Goal: Task Accomplishment & Management: Manage account settings

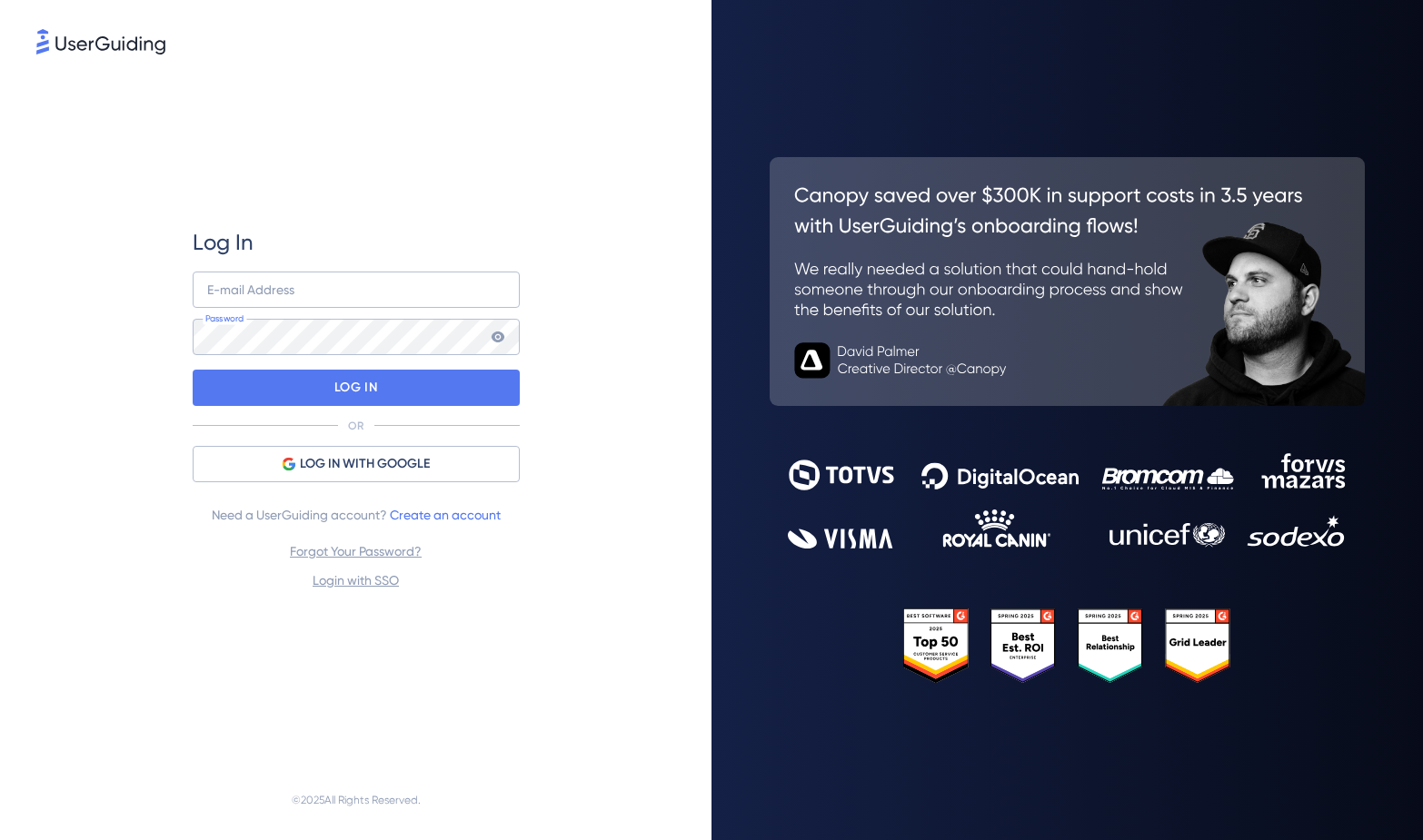
type input "aaron@roh.co"
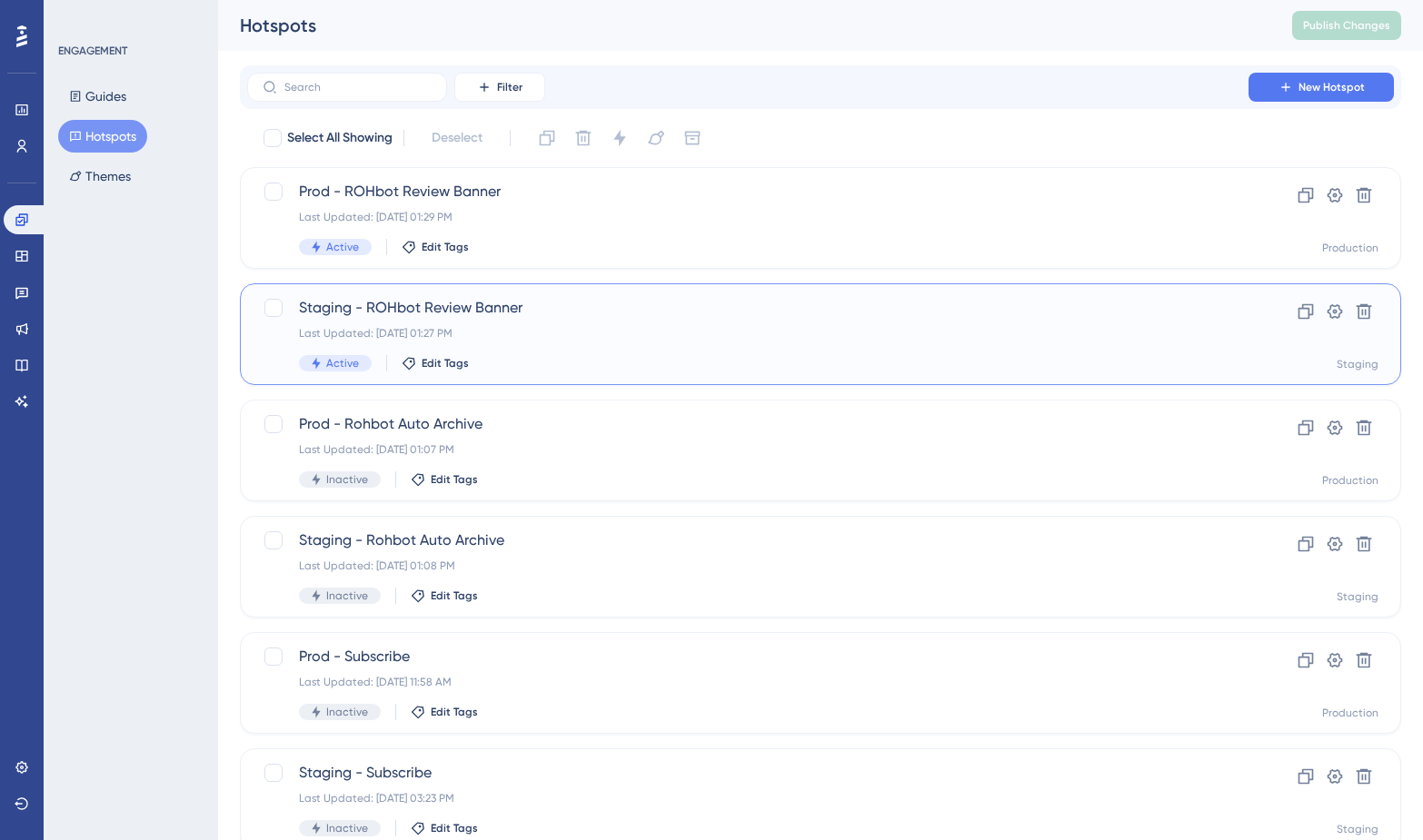
click at [414, 310] on span "Staging - ROHbot Review Banner" at bounding box center [748, 308] width 897 height 22
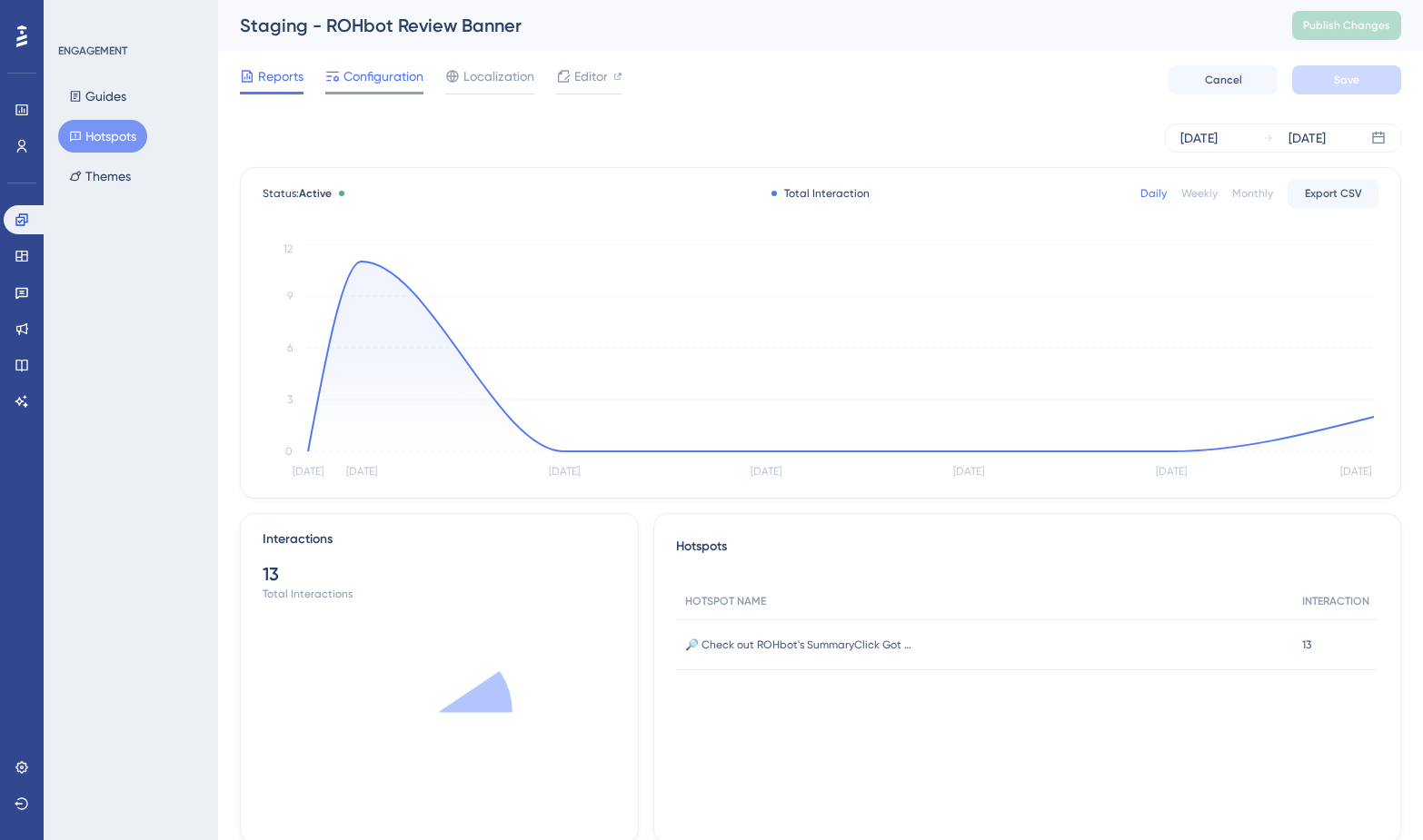
click at [345, 90] on div "Configuration" at bounding box center [374, 80] width 98 height 29
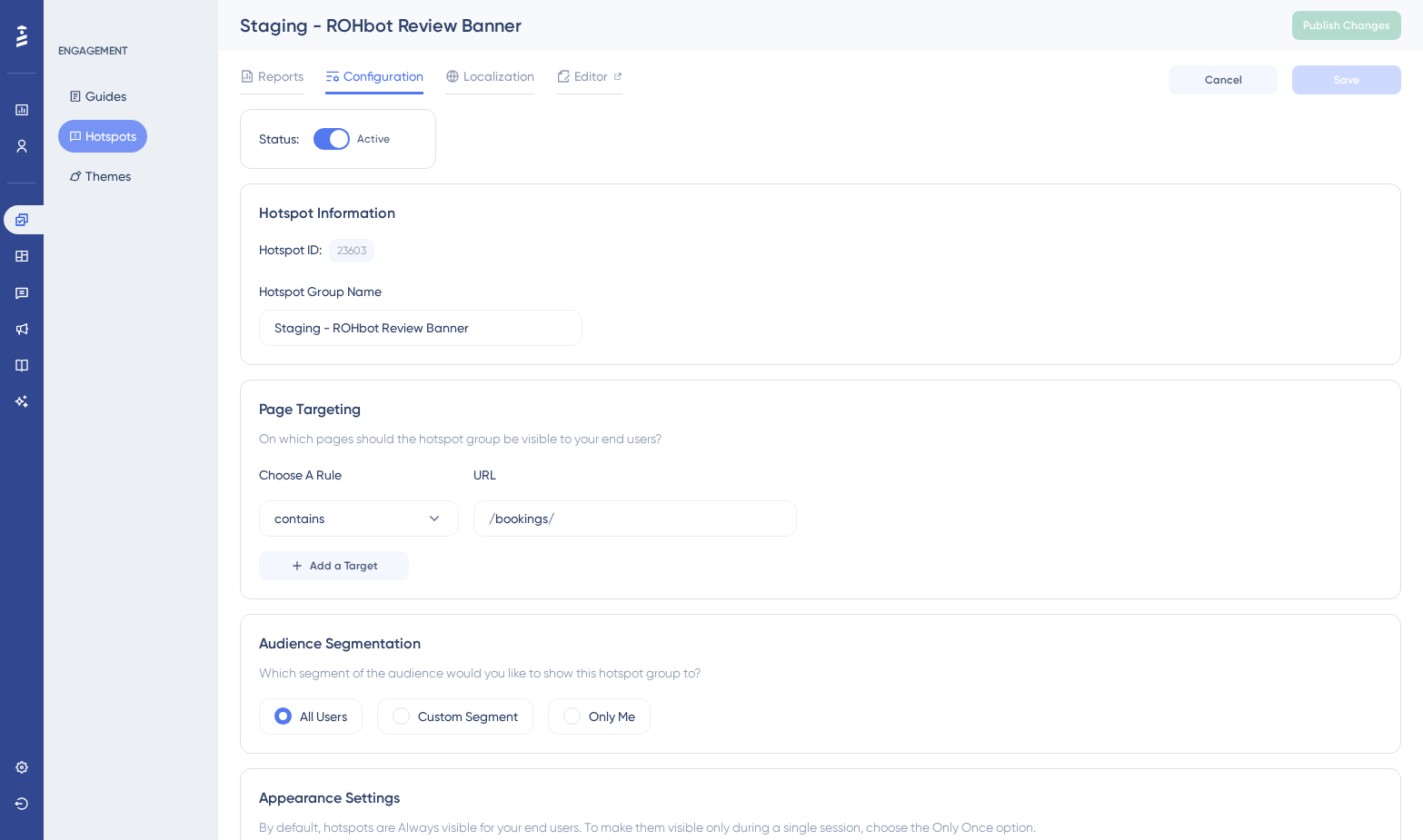
click at [336, 141] on div at bounding box center [339, 139] width 18 height 18
click at [314, 140] on input "Active" at bounding box center [313, 139] width 1 height 1
checkbox input "false"
click at [1367, 82] on button "Save" at bounding box center [1346, 80] width 109 height 29
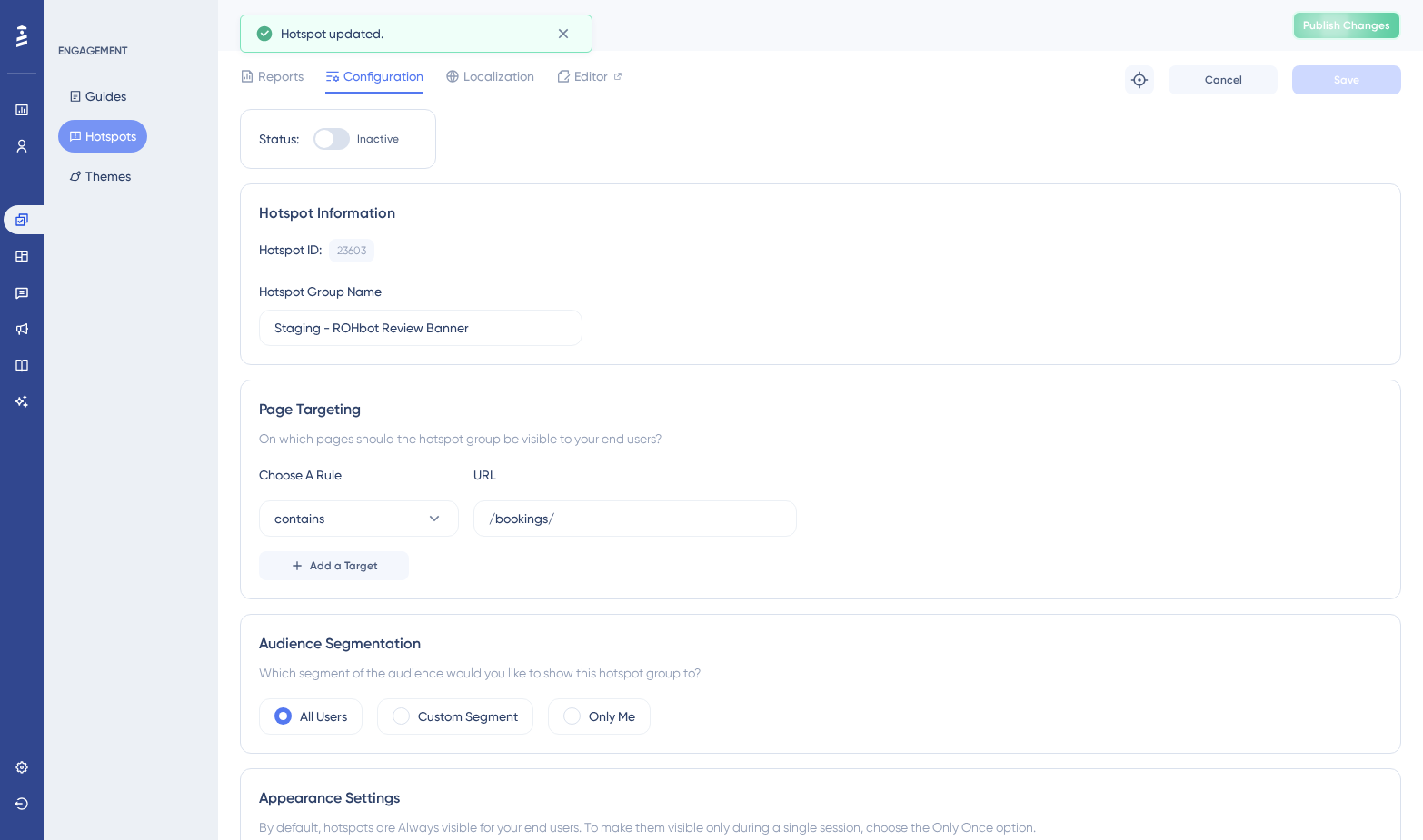
click at [1339, 32] on span "Publish Changes" at bounding box center [1347, 25] width 87 height 14
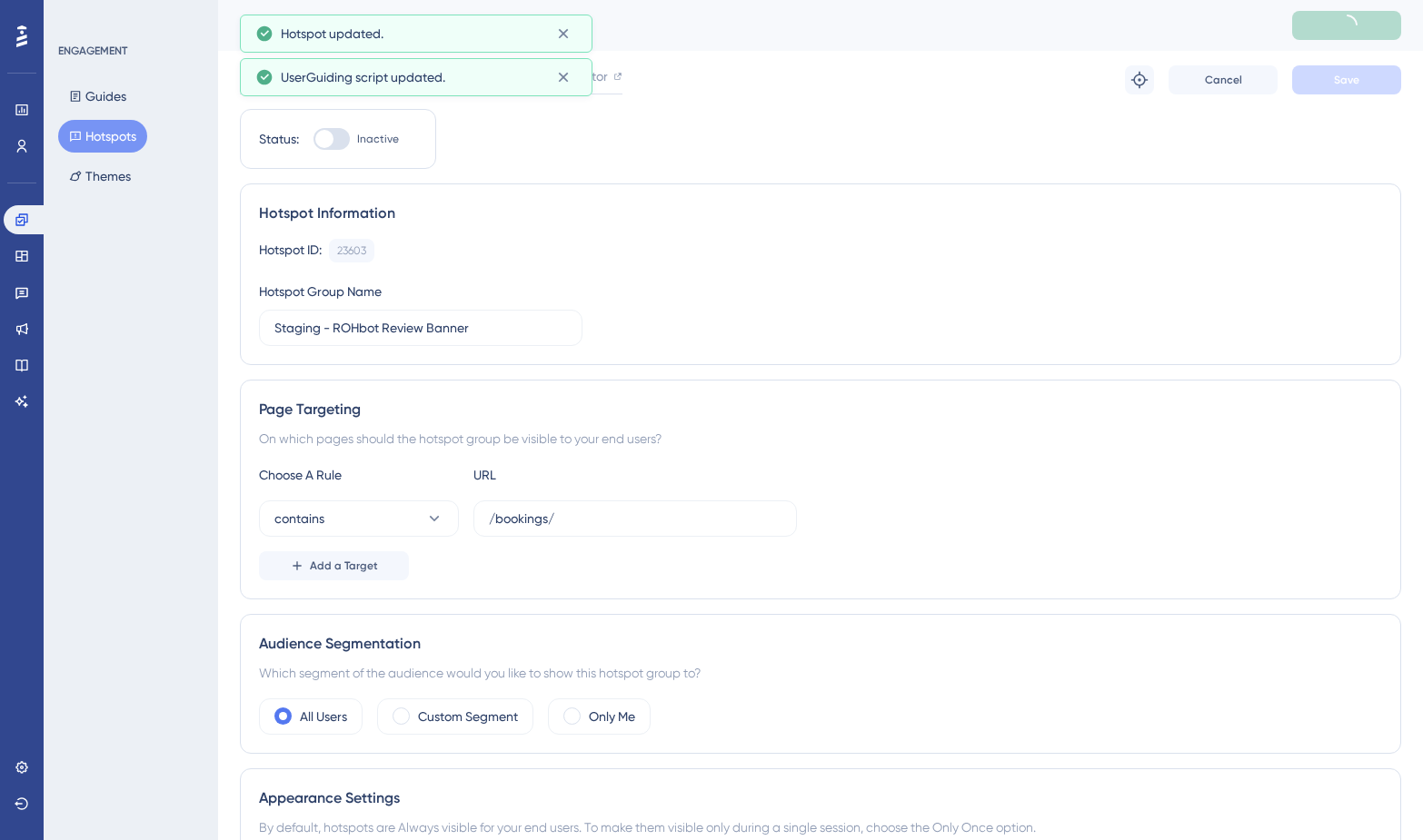
click at [130, 145] on button "Hotspots" at bounding box center [102, 136] width 89 height 33
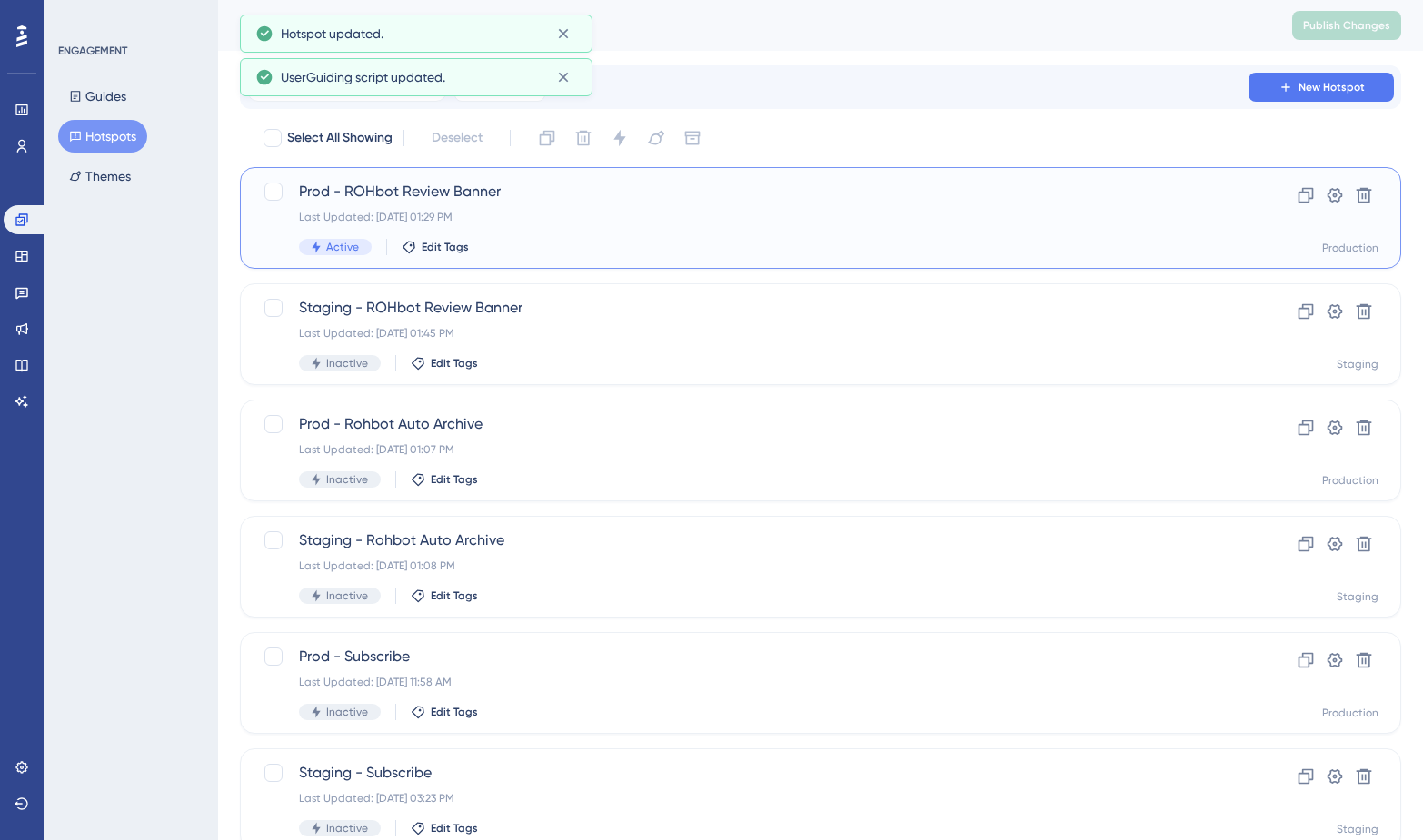
click at [424, 199] on span "Prod - ROHbot Review Banner" at bounding box center [748, 191] width 897 height 22
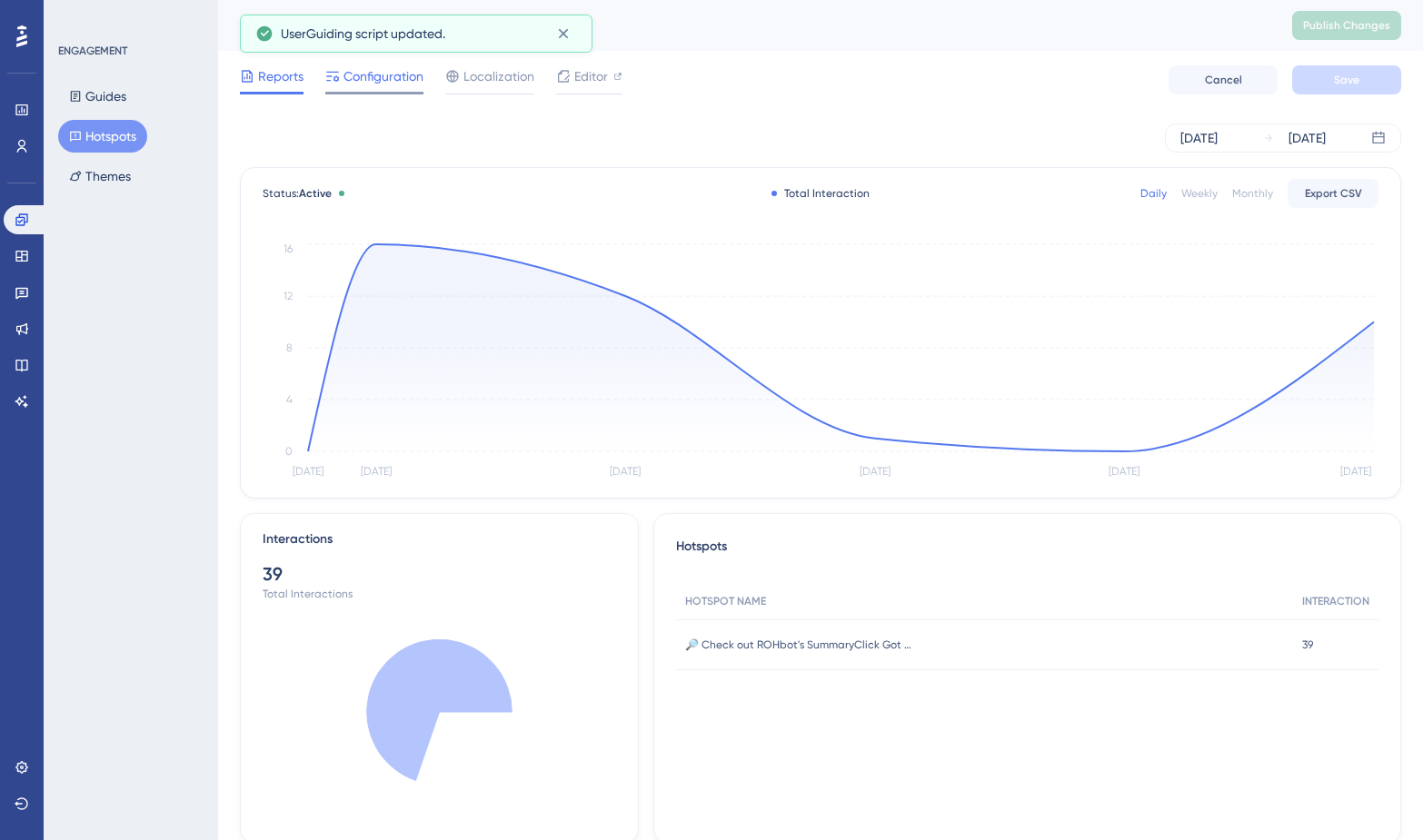
click at [388, 87] on div "Configuration" at bounding box center [374, 80] width 98 height 29
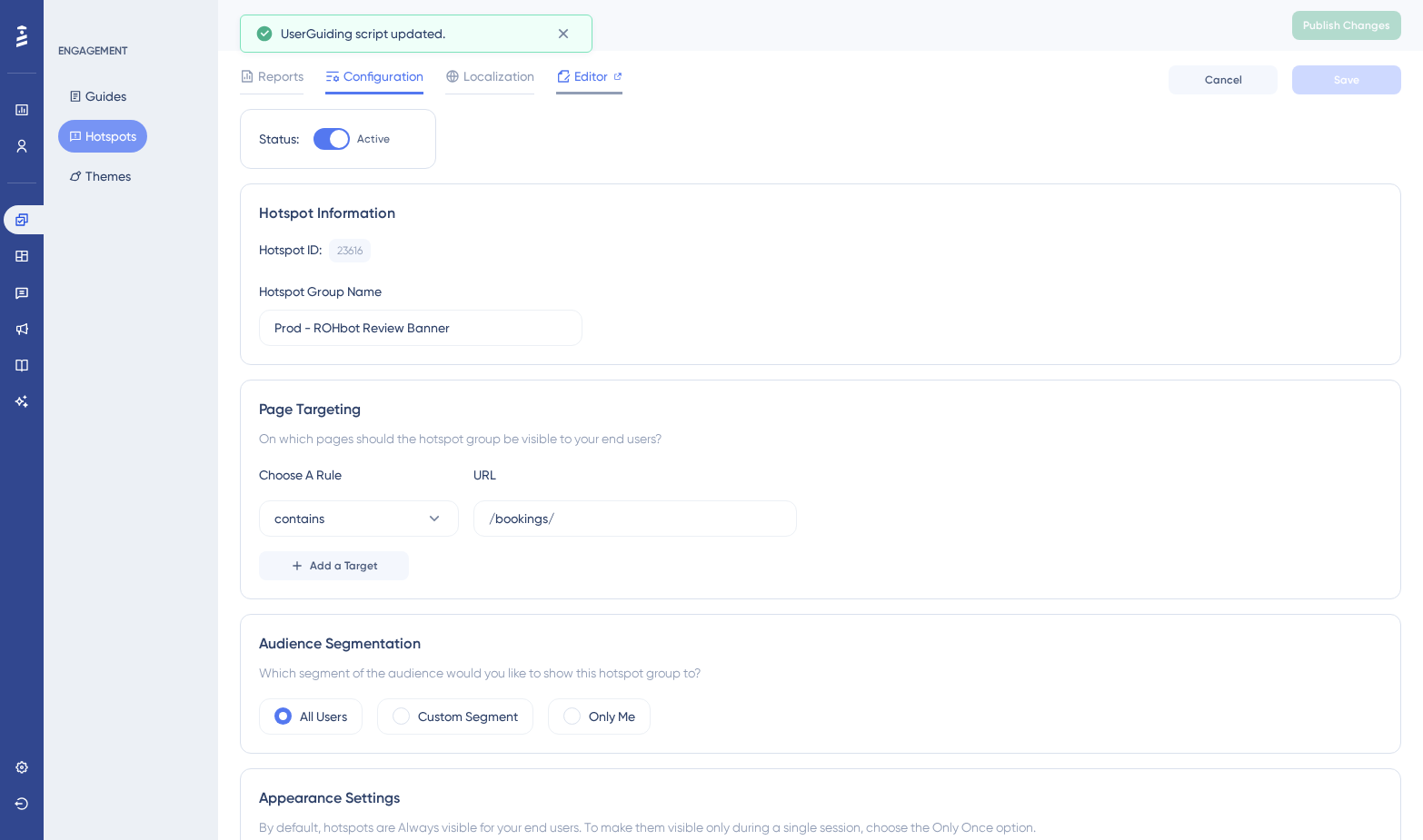
click at [586, 86] on span "Editor" at bounding box center [590, 76] width 34 height 22
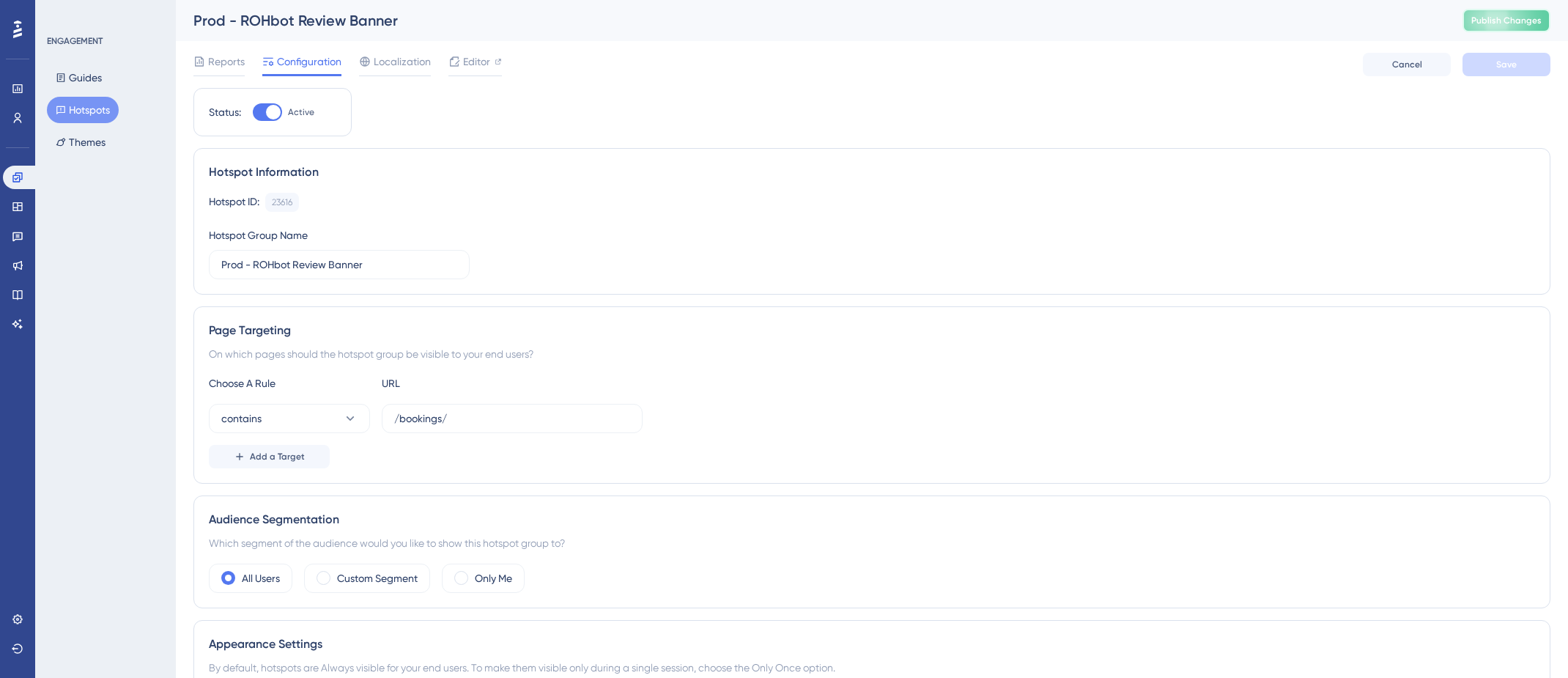
click at [1147, 27] on button "Publish Changes" at bounding box center [1507, 20] width 88 height 23
click at [472, 63] on span "Editor" at bounding box center [476, 61] width 27 height 18
click at [470, 68] on span "Editor" at bounding box center [476, 61] width 27 height 18
click at [1147, 23] on span "Publish Changes" at bounding box center [1507, 20] width 70 height 12
click at [1147, 22] on span "Publish Changes" at bounding box center [1507, 20] width 70 height 12
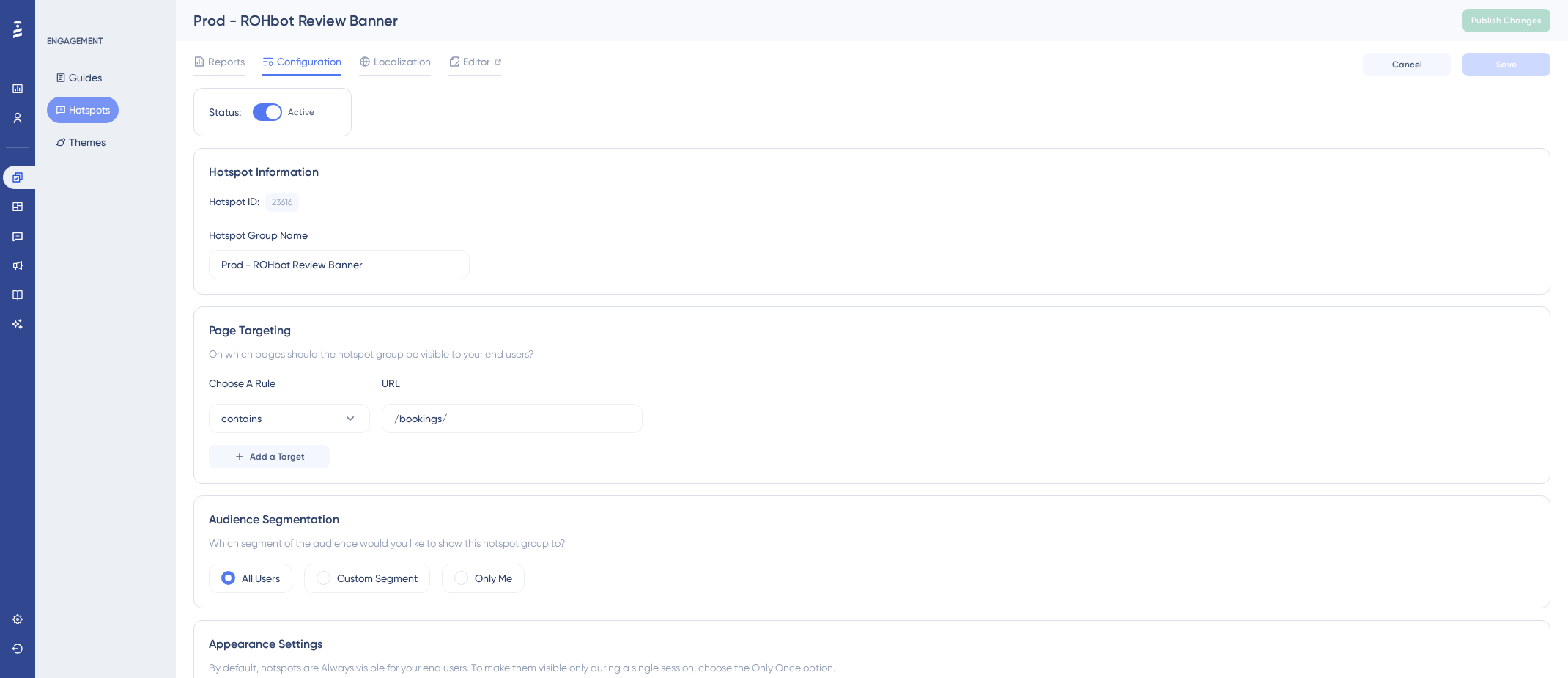
drag, startPoint x: 531, startPoint y: 508, endPoint x: 602, endPoint y: 443, distance: 96.3
click at [602, 443] on div "Status: Active Hotspot Information Hotspot ID: 23616 Copy Hotspot Group Name Pr…" at bounding box center [872, 581] width 1357 height 985
